Goal: Task Accomplishment & Management: Use online tool/utility

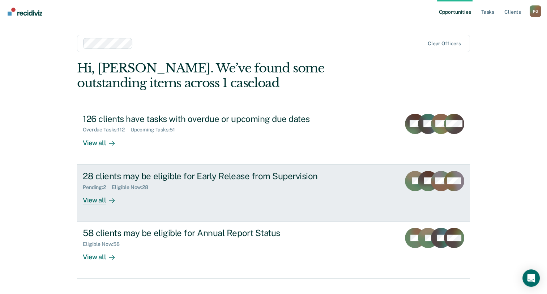
drag, startPoint x: 0, startPoint y: 0, endPoint x: 243, endPoint y: 191, distance: 309.1
click at [243, 191] on div "28 clients may be eligible for Early Release from Supervision Pending : 2 Eligi…" at bounding box center [218, 187] width 271 height 33
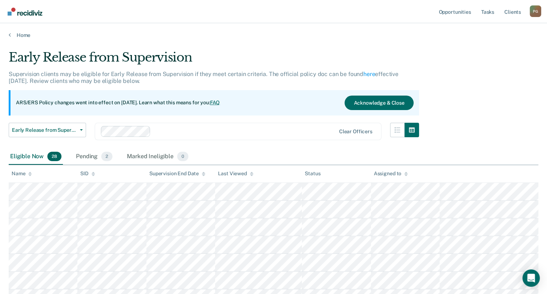
drag, startPoint x: 296, startPoint y: 37, endPoint x: 260, endPoint y: 44, distance: 36.3
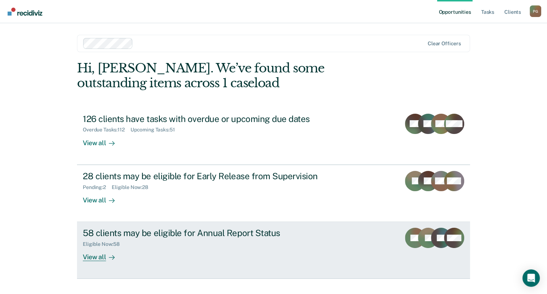
click at [142, 237] on div "58 clients may be eligible for Annual Report Status" at bounding box center [210, 233] width 254 height 10
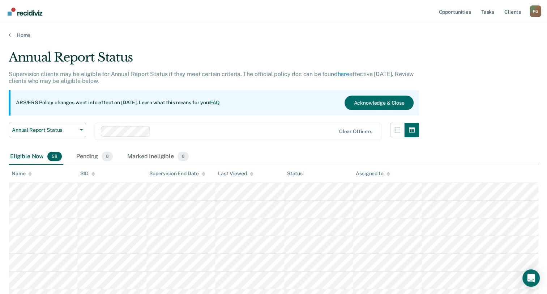
drag, startPoint x: 234, startPoint y: 33, endPoint x: 69, endPoint y: 12, distance: 166.7
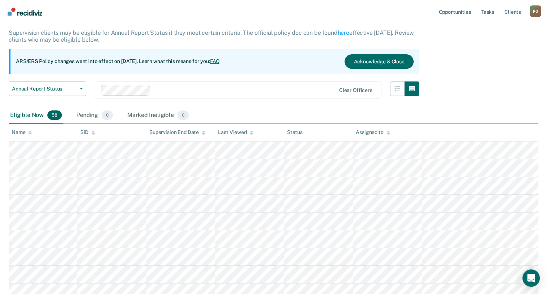
scroll to position [72, 0]
